Goal: Information Seeking & Learning: Check status

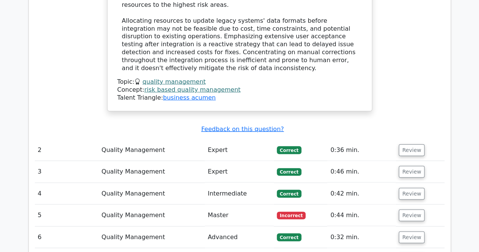
scroll to position [898, 0]
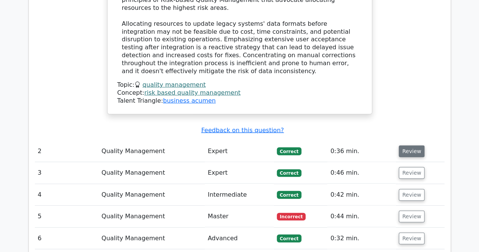
click at [416, 145] on button "Review" at bounding box center [412, 151] width 26 height 12
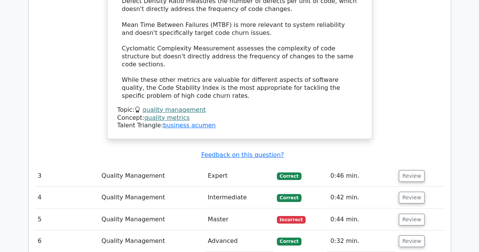
scroll to position [1370, 0]
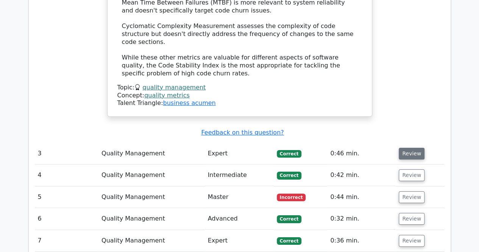
click at [404, 148] on button "Review" at bounding box center [412, 154] width 26 height 12
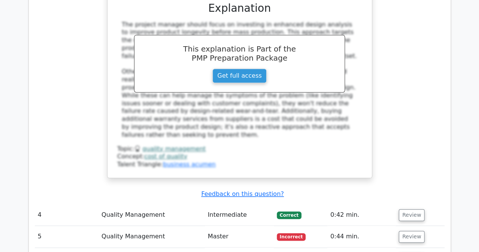
scroll to position [1756, 0]
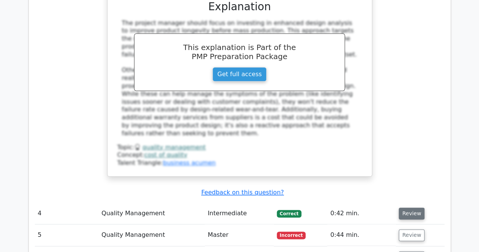
click at [406, 207] on button "Review" at bounding box center [412, 213] width 26 height 12
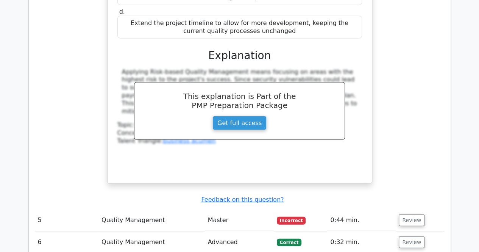
scroll to position [2157, 0]
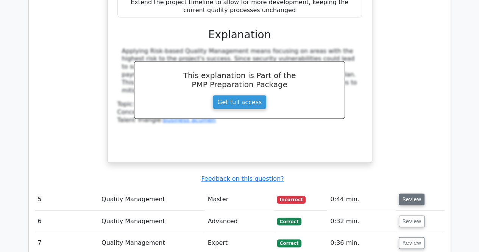
drag, startPoint x: 406, startPoint y: 83, endPoint x: 403, endPoint y: 72, distance: 11.4
click at [403, 189] on td "Review" at bounding box center [420, 200] width 48 height 22
click at [403, 193] on button "Review" at bounding box center [412, 199] width 26 height 12
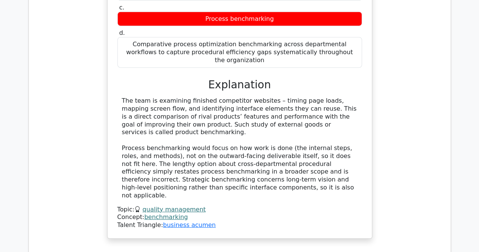
scroll to position [2512, 0]
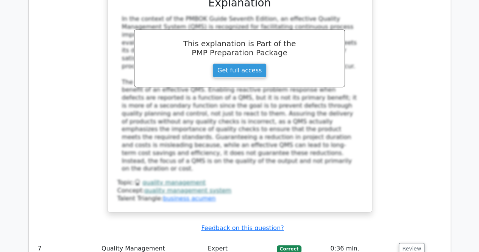
scroll to position [2966, 0]
click at [415, 242] on button "Review" at bounding box center [412, 248] width 26 height 12
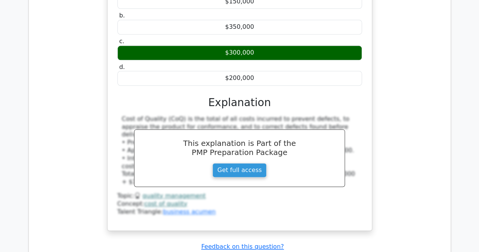
scroll to position [3317, 0]
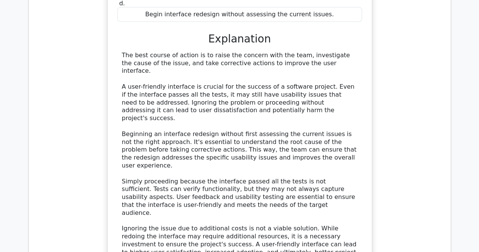
scroll to position [3727, 0]
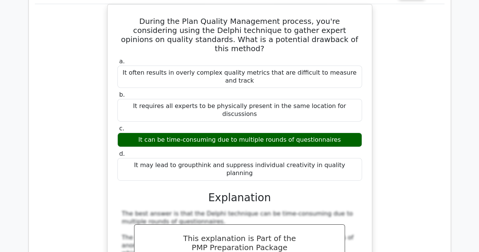
scroll to position [4089, 0]
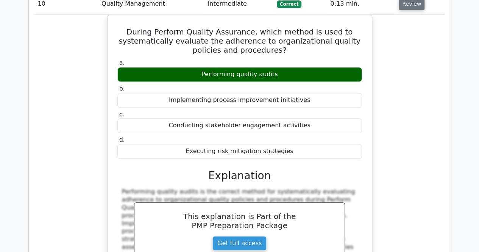
scroll to position [4687, 0]
